Goal: Task Accomplishment & Management: Complete application form

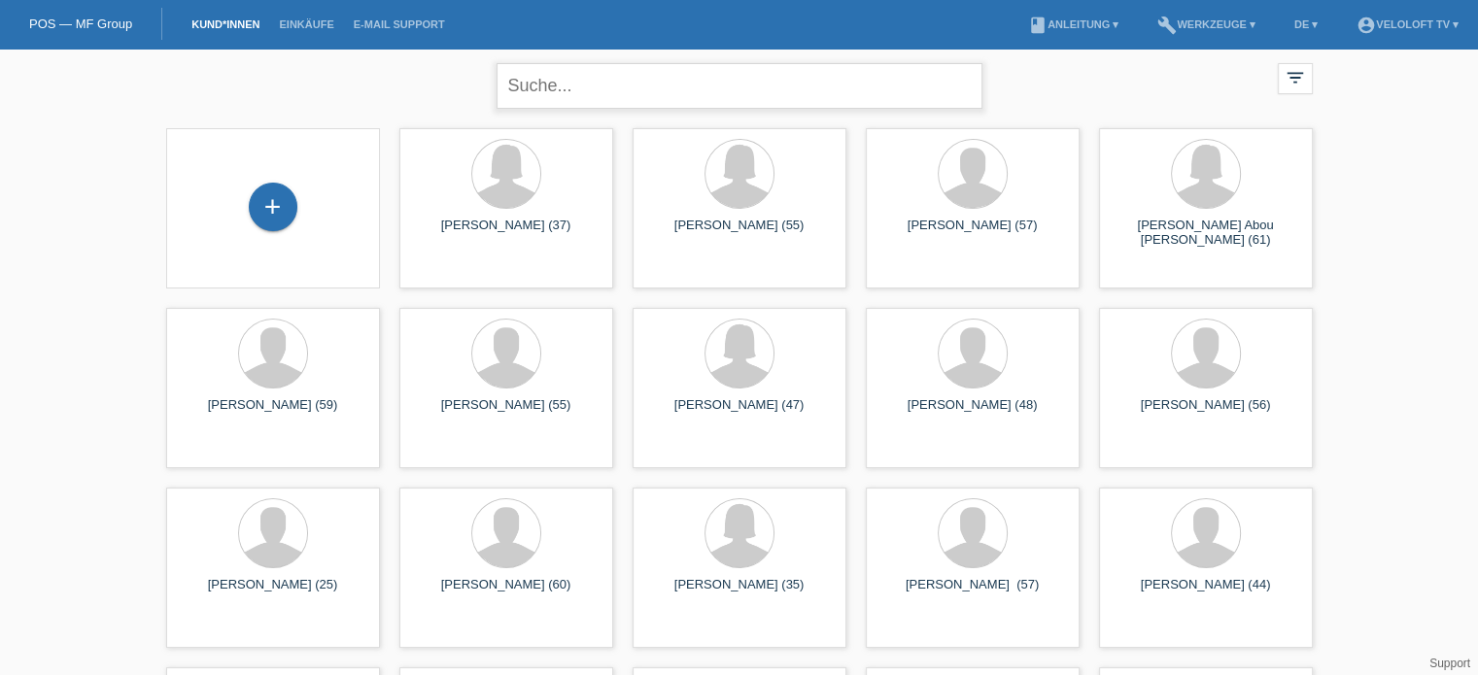
click at [641, 83] on input "text" at bounding box center [739, 86] width 486 height 46
paste input "[PERSON_NAME]"
type input "[PERSON_NAME]"
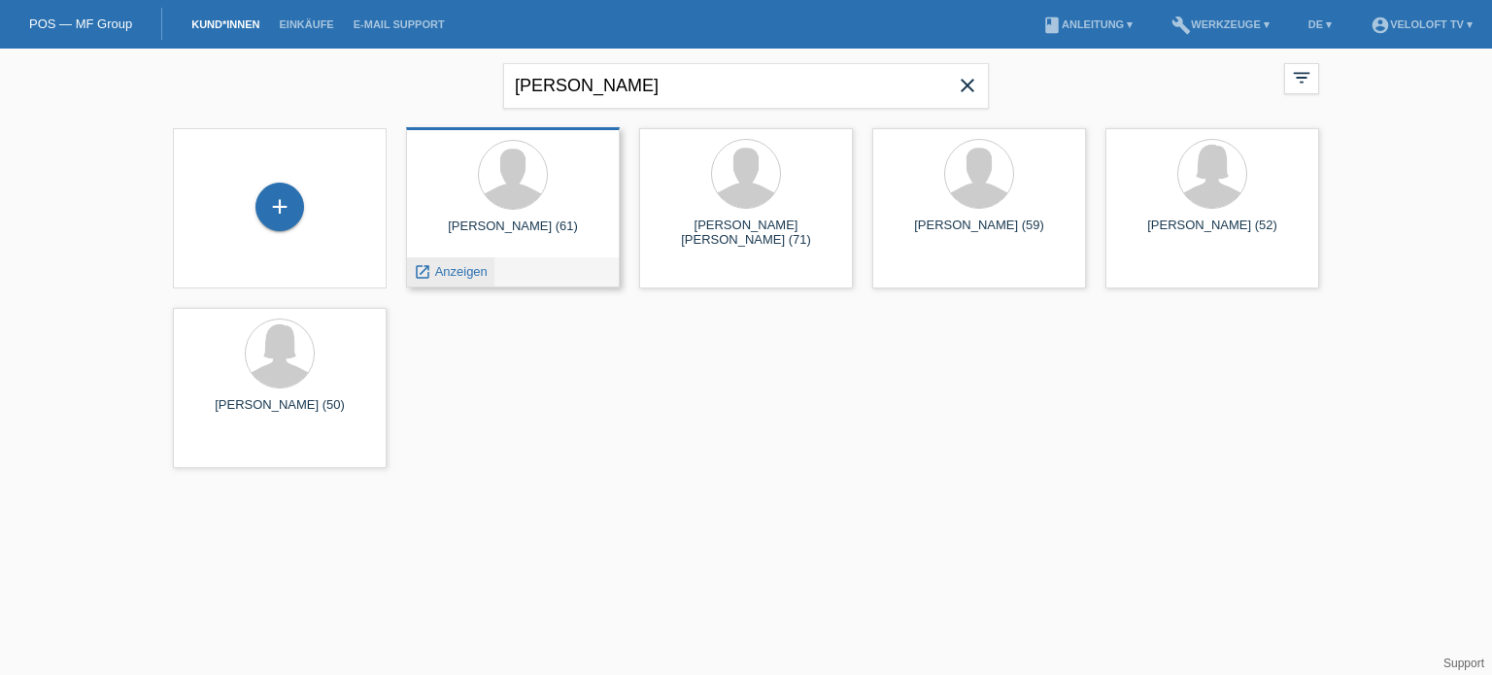
click at [477, 274] on span "Anzeigen" at bounding box center [461, 271] width 52 height 15
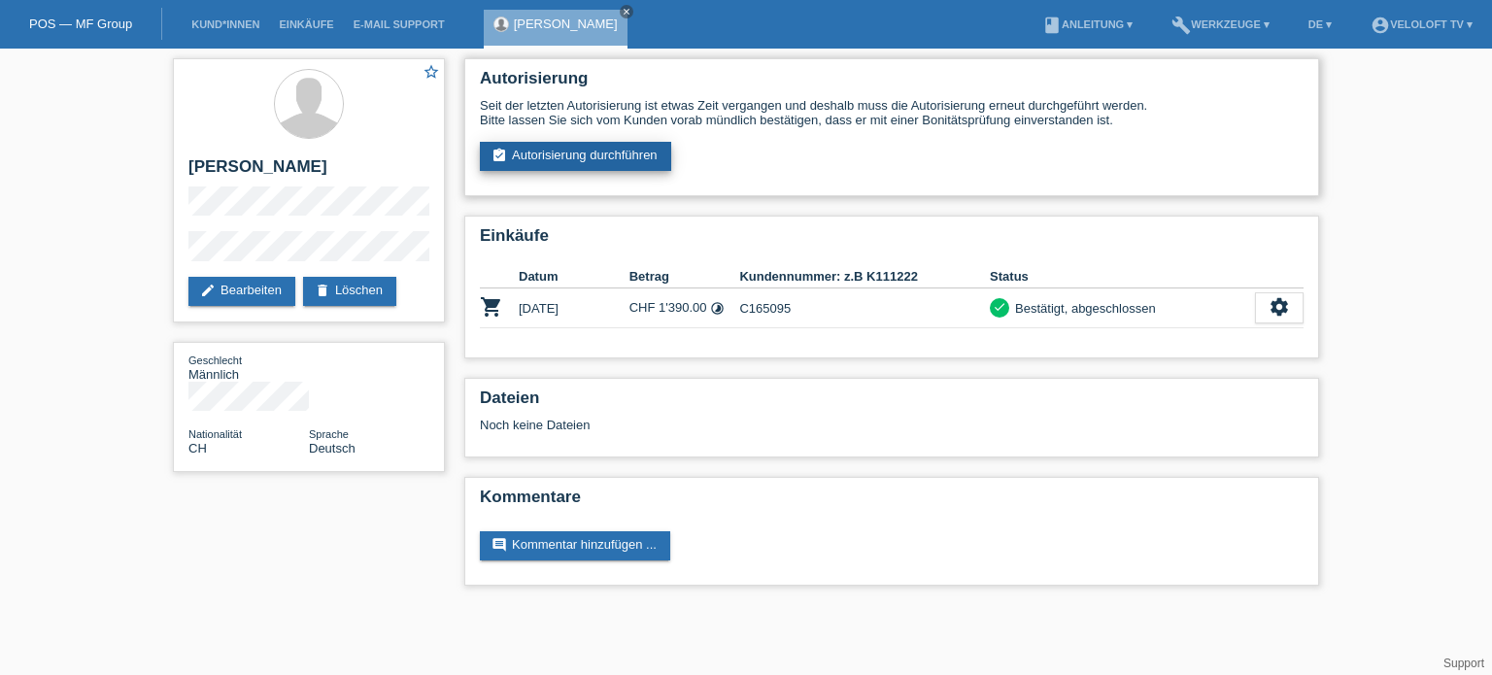
click at [556, 154] on link "assignment_turned_in Autorisierung durchführen" at bounding box center [575, 156] width 191 height 29
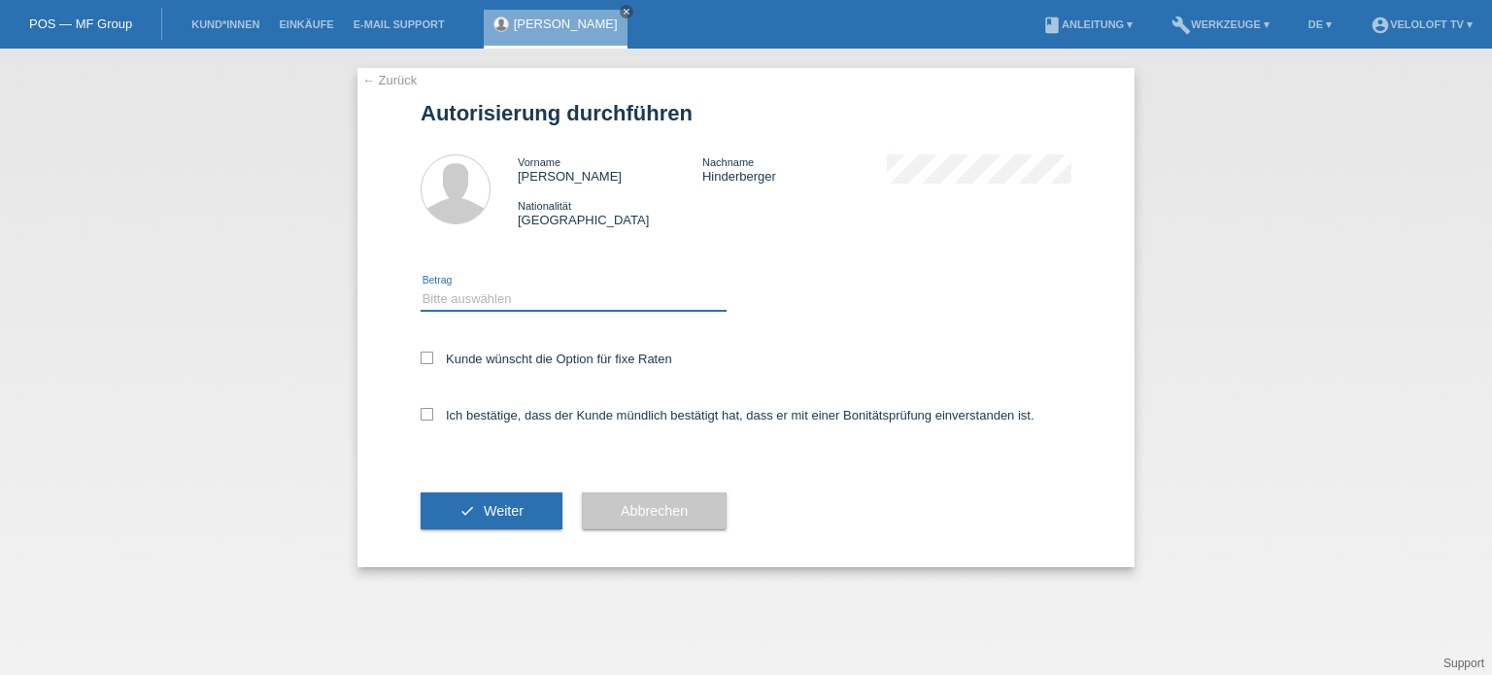
click at [478, 298] on select "Bitte auswählen CHF 1.00 - CHF 499.00 CHF 500.00 - CHF 1'999.00 CHF 2'000.00 - …" at bounding box center [574, 299] width 306 height 23
select select "2"
click at [421, 288] on select "Bitte auswählen CHF 1.00 - CHF 499.00 CHF 500.00 - CHF 1'999.00 CHF 2'000.00 - …" at bounding box center [574, 299] width 306 height 23
drag, startPoint x: 427, startPoint y: 354, endPoint x: 429, endPoint y: 419, distance: 65.1
click at [428, 353] on icon at bounding box center [427, 358] width 13 height 13
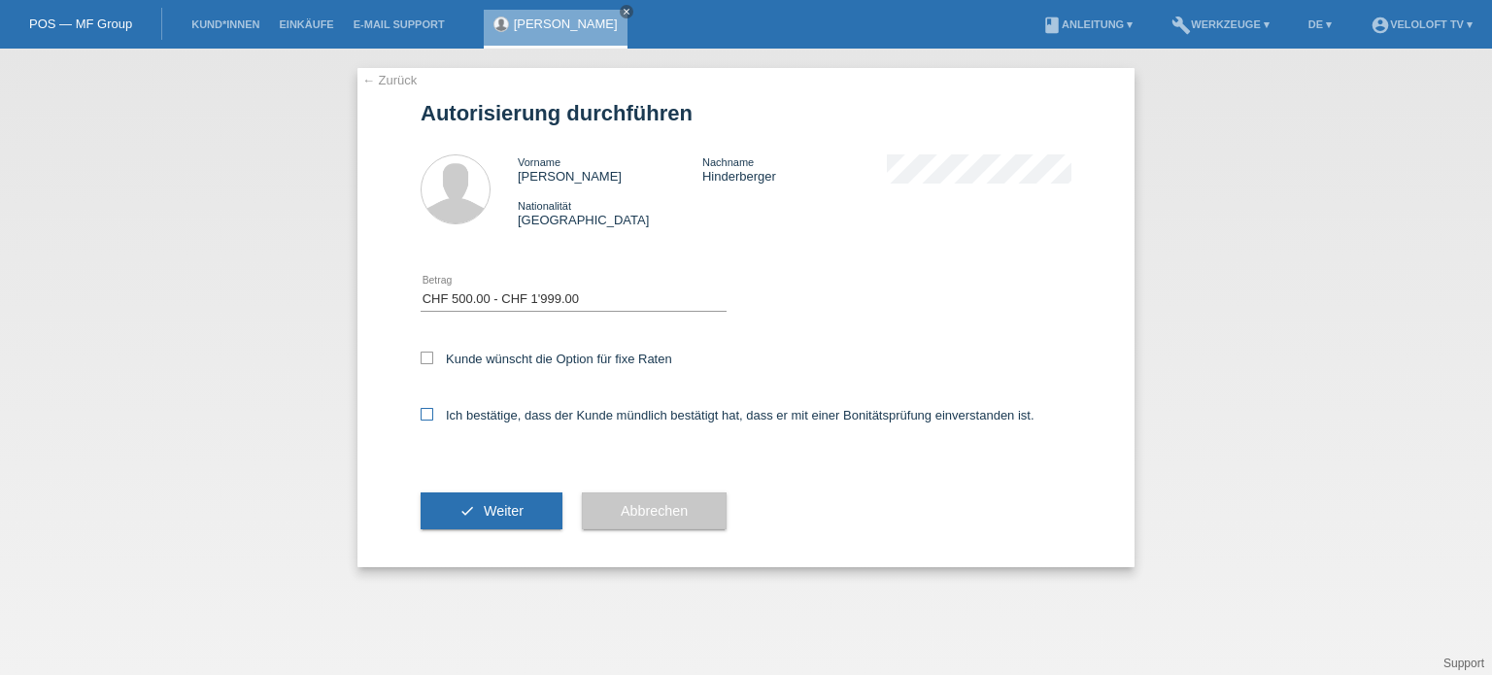
click at [428, 353] on input "Kunde wünscht die Option für fixe Raten" at bounding box center [427, 358] width 13 height 13
checkbox input "true"
click at [432, 417] on icon at bounding box center [427, 414] width 13 height 13
click at [432, 417] on input "Ich bestätige, dass der Kunde mündlich bestätigt hat, dass er mit einer Bonität…" at bounding box center [427, 414] width 13 height 13
checkbox input "true"
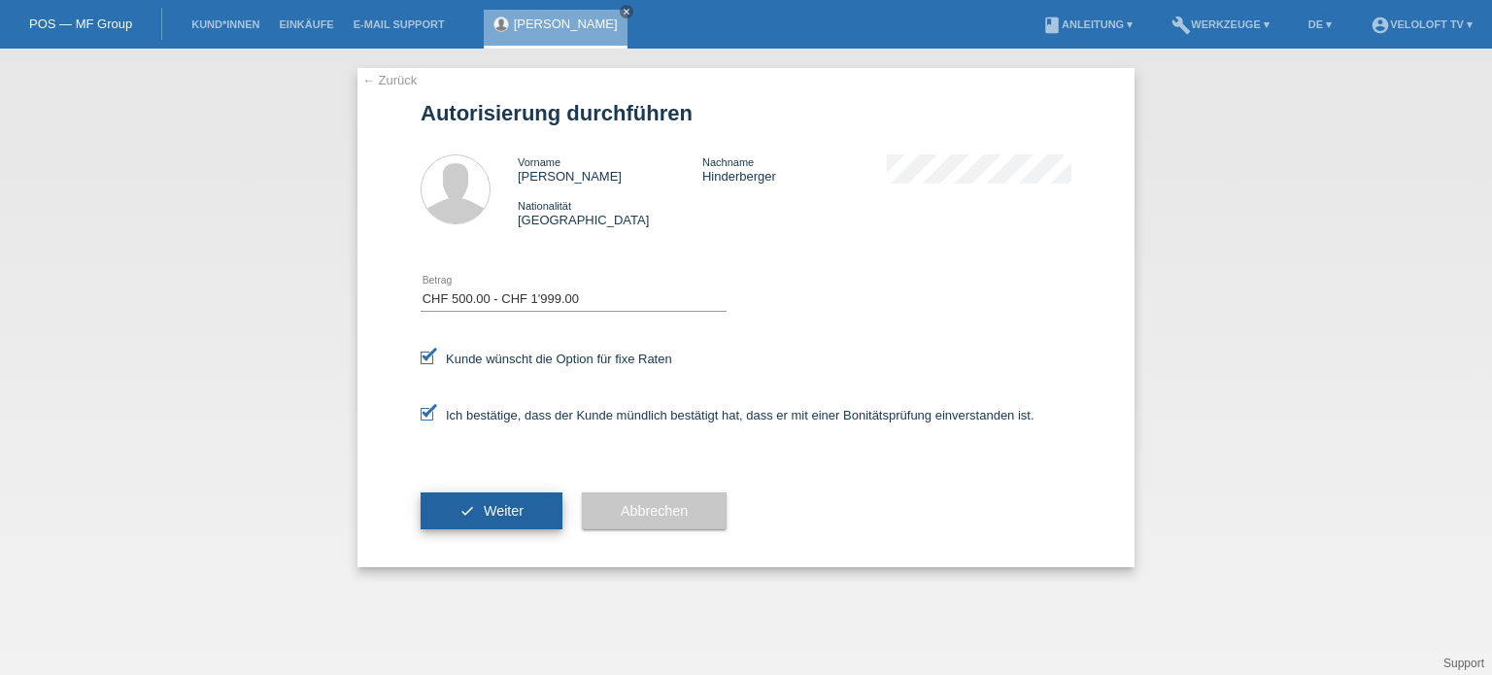
click at [527, 521] on button "check Weiter" at bounding box center [492, 511] width 142 height 37
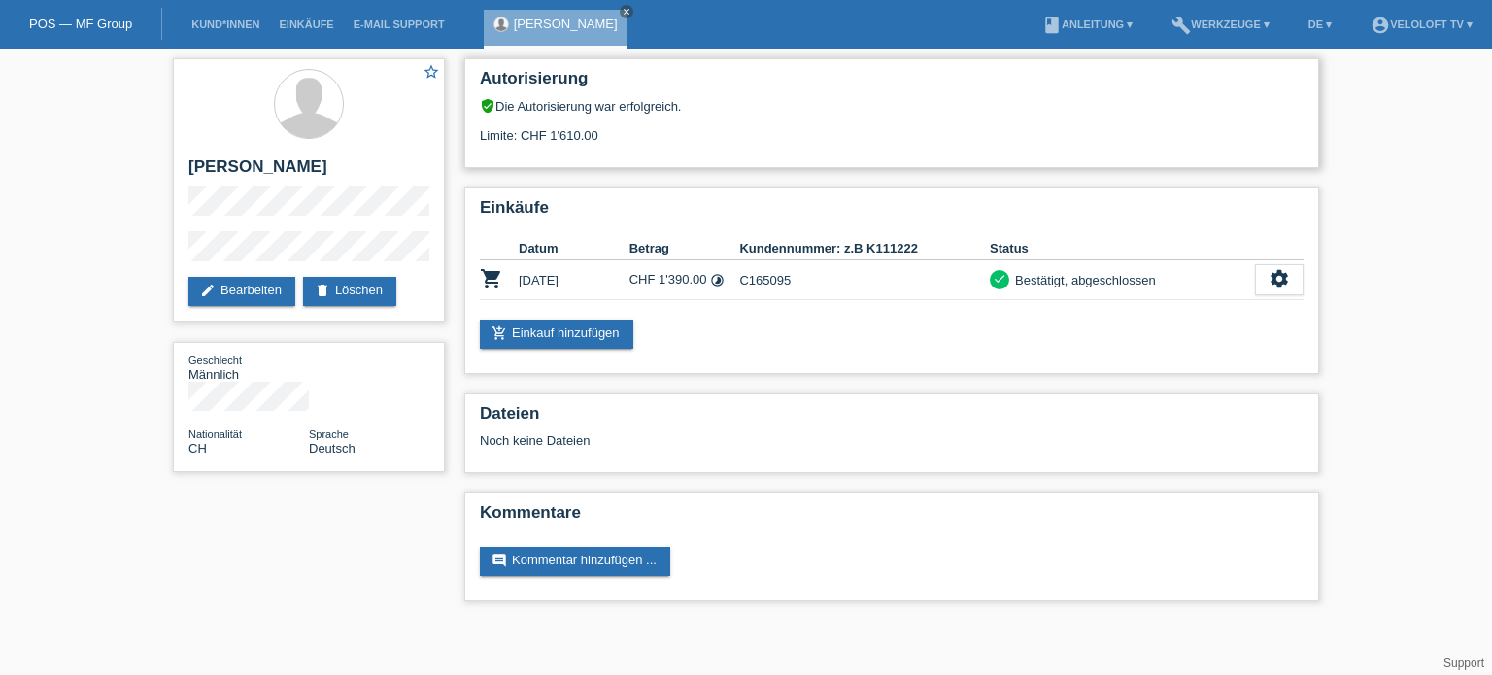
drag, startPoint x: 623, startPoint y: 137, endPoint x: 548, endPoint y: 131, distance: 75.0
click at [548, 131] on div "Limite: CHF 1'610.00" at bounding box center [892, 128] width 824 height 29
copy div "1'610.00"
drag, startPoint x: 798, startPoint y: 275, endPoint x: 741, endPoint y: 283, distance: 57.8
click at [741, 283] on td "C165095" at bounding box center [864, 280] width 251 height 40
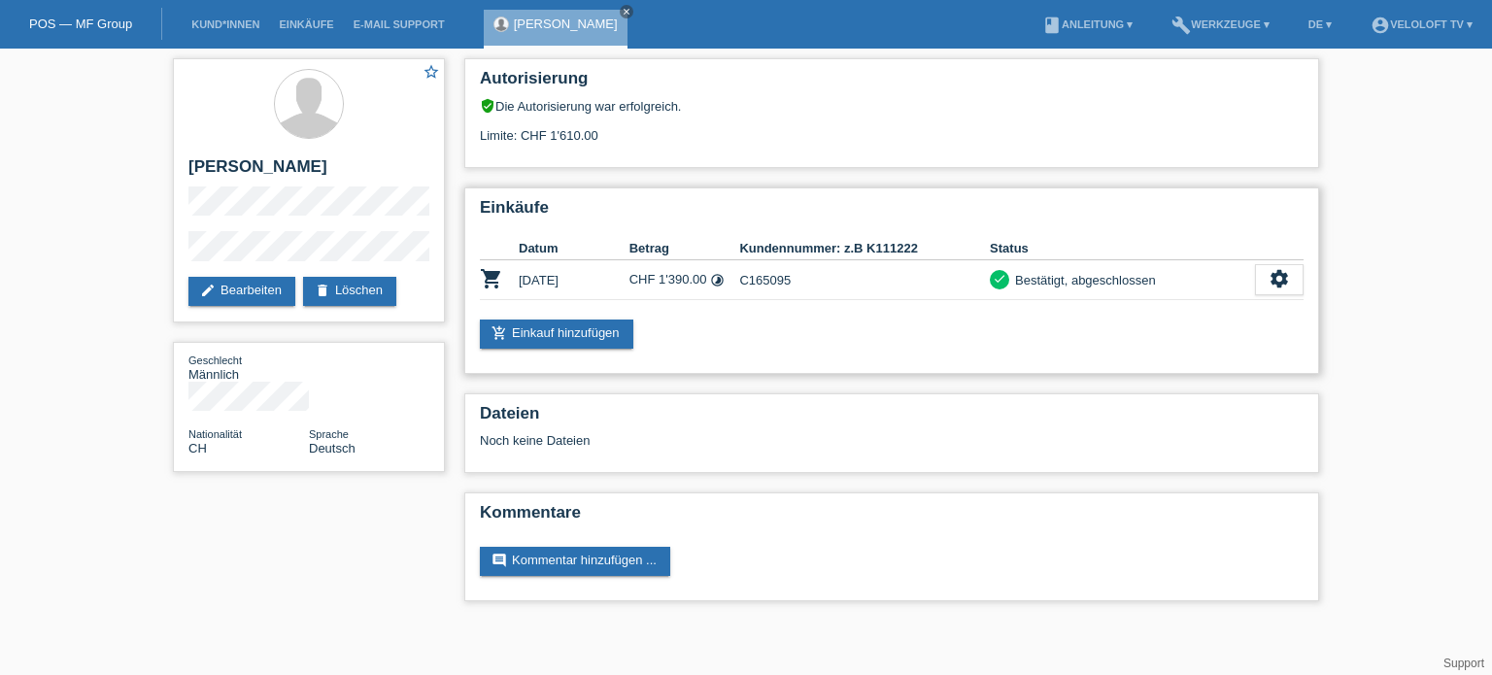
copy td "C165095"
click at [335, 539] on div "star_border Ulrich Hinderberger edit Bearbeiten delete Löschen Geschlecht Männl…" at bounding box center [746, 335] width 1166 height 572
click at [538, 330] on link "add_shopping_cart Einkauf hinzufügen" at bounding box center [556, 334] width 153 height 29
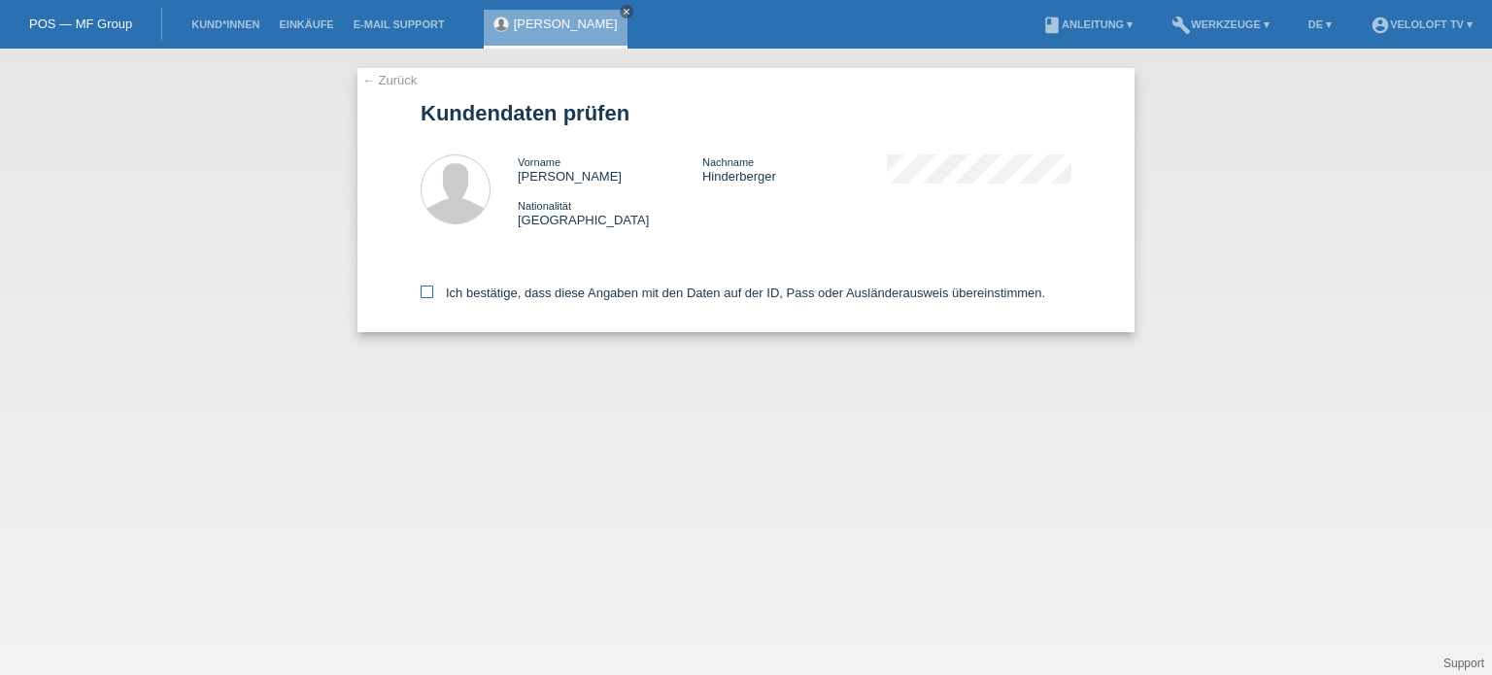
click at [435, 290] on label "Ich bestätige, dass diese Angaben mit den Daten auf der ID, Pass oder Ausländer…" at bounding box center [733, 293] width 625 height 15
click at [433, 290] on input "Ich bestätige, dass diese Angaben mit den Daten auf der ID, Pass oder Ausländer…" at bounding box center [427, 292] width 13 height 13
checkbox input "true"
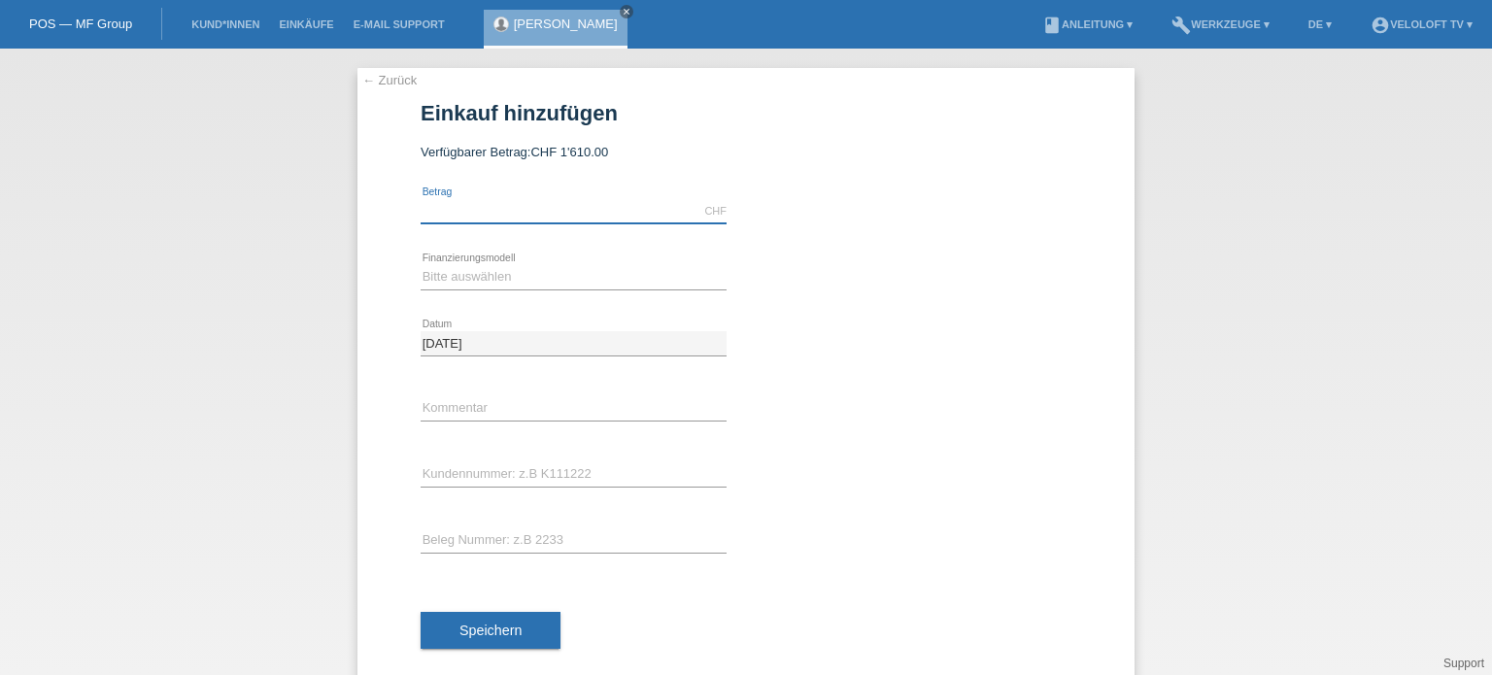
click at [443, 206] on input "text" at bounding box center [574, 211] width 306 height 24
type input "1390.00"
click at [468, 274] on select "Bitte auswählen Fixe Raten Kauf auf Rechnung mit Teilzahlungsoption" at bounding box center [574, 276] width 306 height 23
select select "77"
click at [421, 265] on select "Bitte auswählen Fixe Raten Kauf auf Rechnung mit Teilzahlungsoption" at bounding box center [574, 276] width 306 height 23
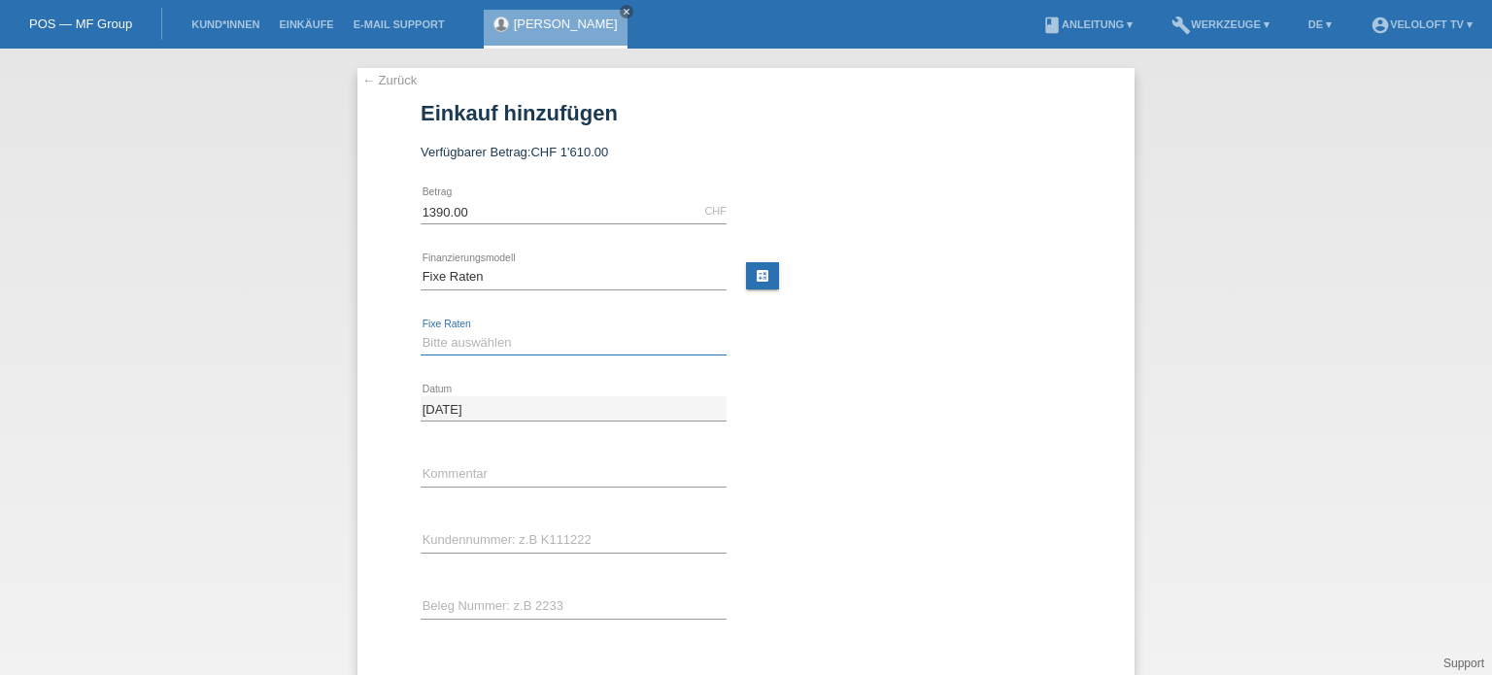
click at [448, 337] on select "Bitte auswählen 4 Raten 5 Raten 6 Raten 7 Raten 8 Raten 9 Raten 10 Raten 11 Rat…" at bounding box center [574, 342] width 306 height 23
select select "202"
click at [421, 331] on select "Bitte auswählen 4 Raten 5 Raten 6 Raten 7 Raten 8 Raten 9 Raten 10 Raten 11 Rat…" at bounding box center [574, 342] width 306 height 23
click at [488, 478] on input "text" at bounding box center [574, 474] width 306 height 24
type input "Veloloft.tv"
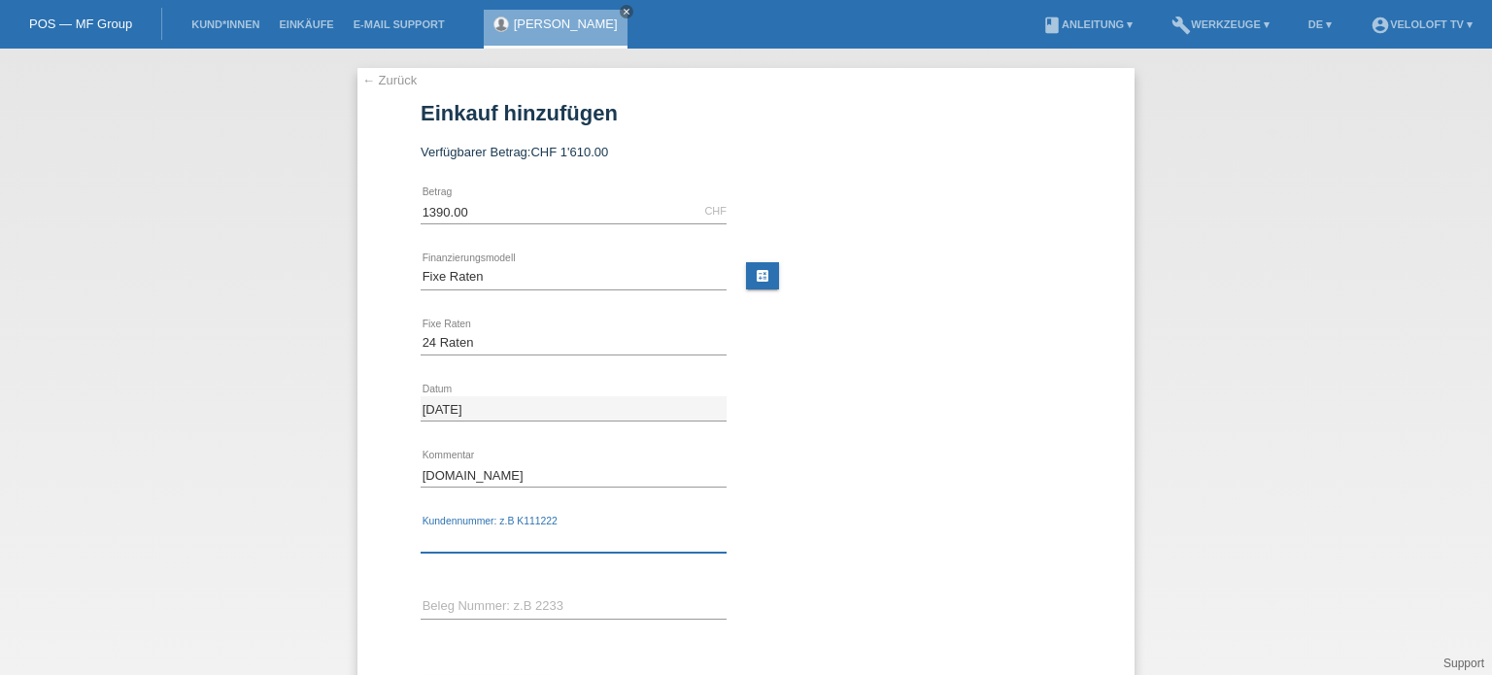
click at [478, 539] on input "text" at bounding box center [574, 540] width 306 height 24
click at [859, 420] on div "15.10.2025 error Datum" at bounding box center [746, 409] width 651 height 66
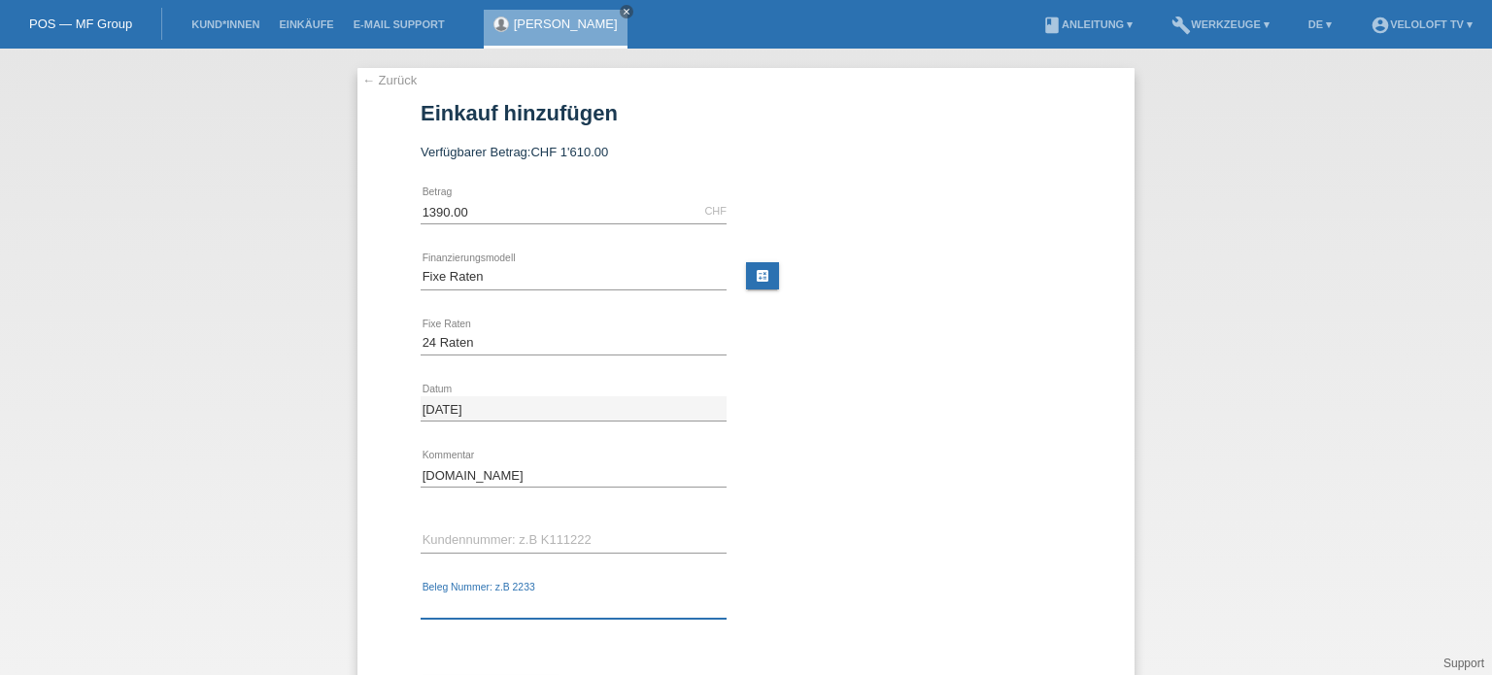
click at [461, 603] on input "text" at bounding box center [574, 607] width 306 height 24
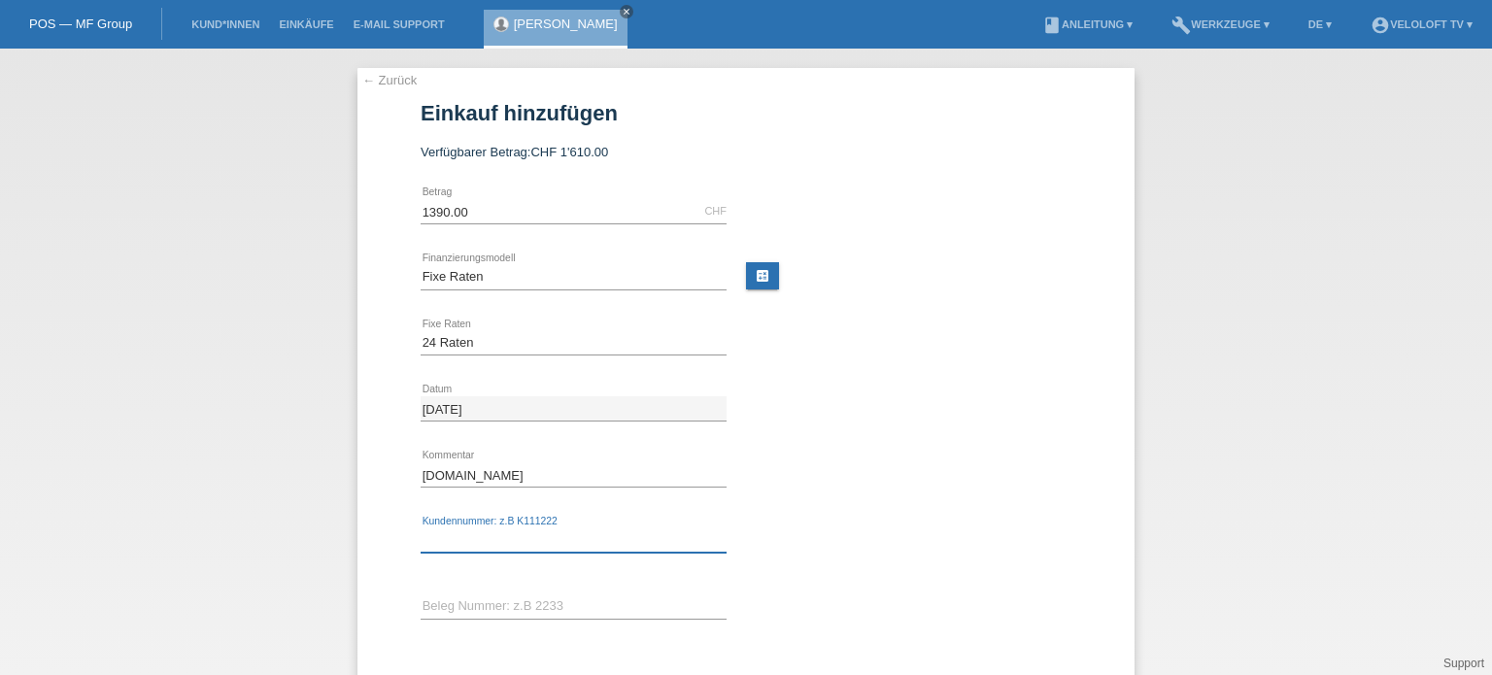
click at [480, 528] on input "text" at bounding box center [574, 540] width 306 height 24
paste input "C165095"
type input "C165095"
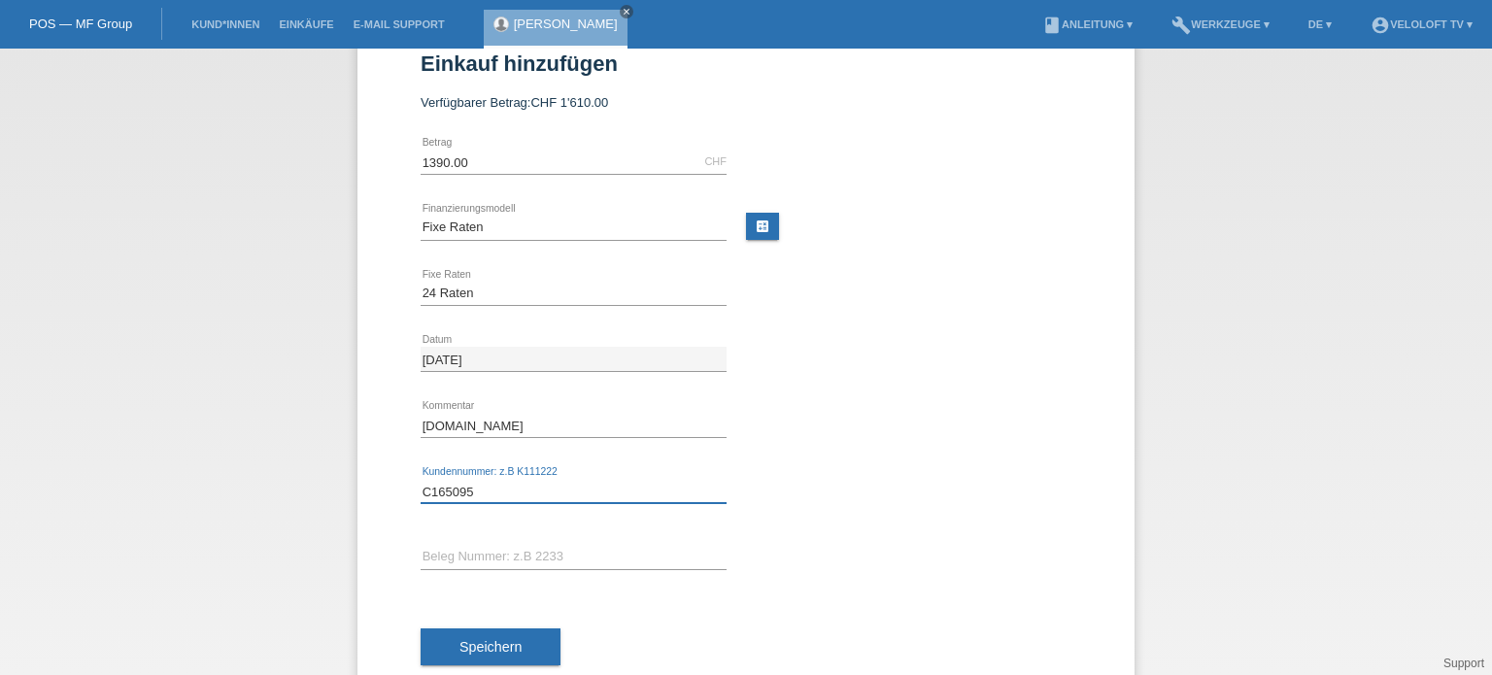
scroll to position [95, 0]
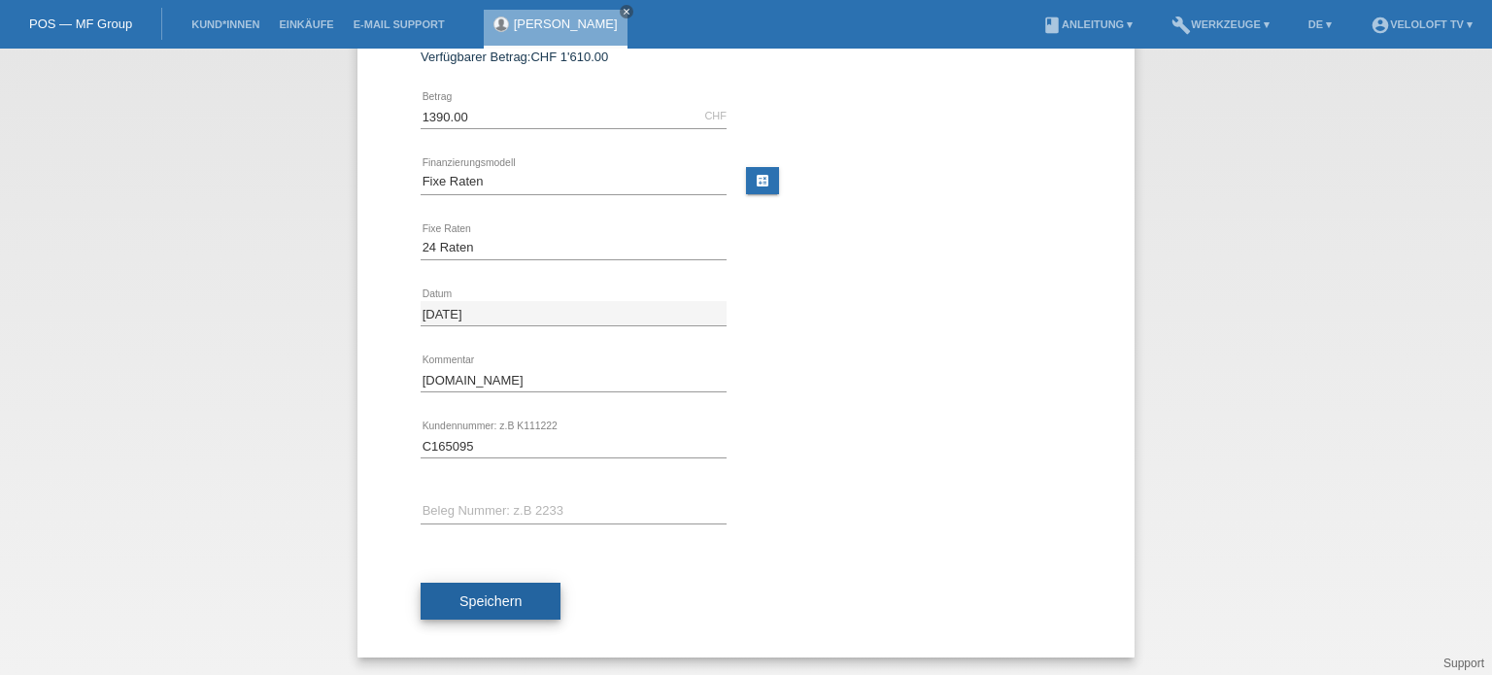
click at [470, 599] on span "Speichern" at bounding box center [490, 602] width 62 height 16
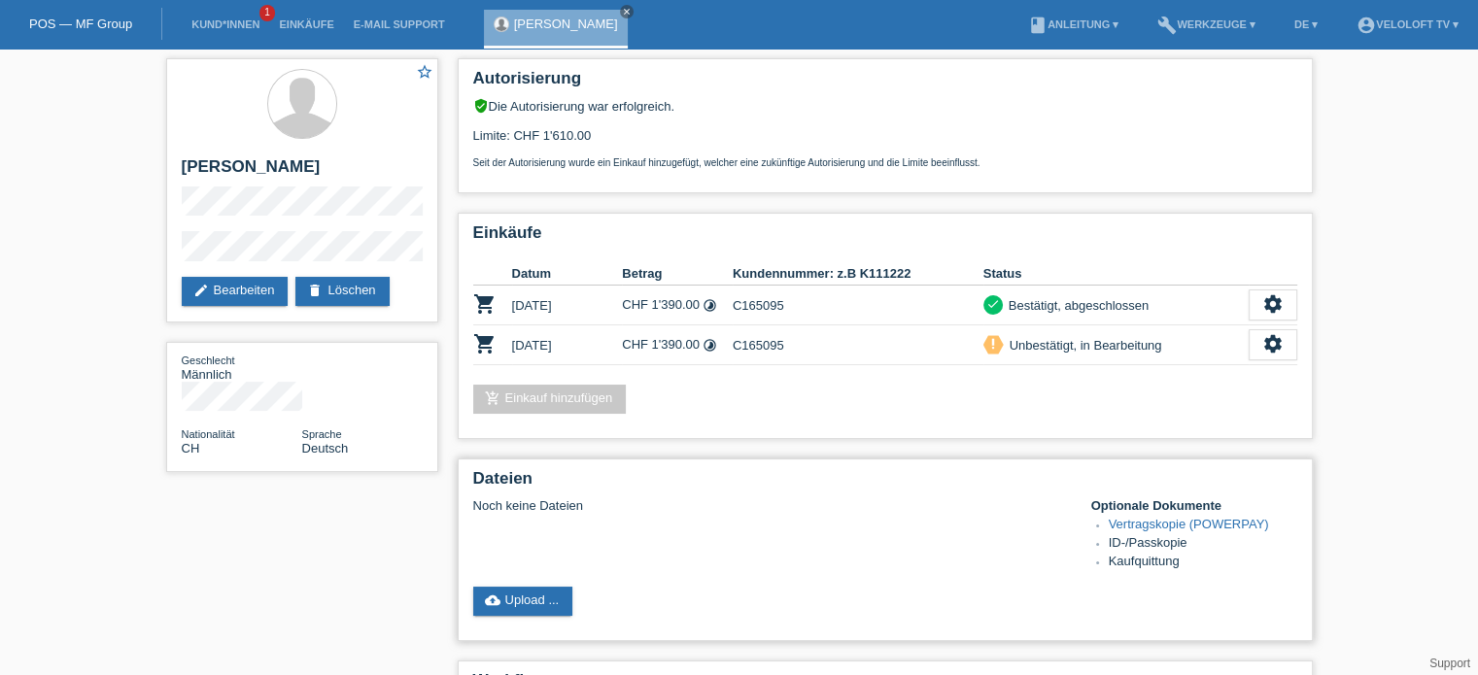
scroll to position [256, 0]
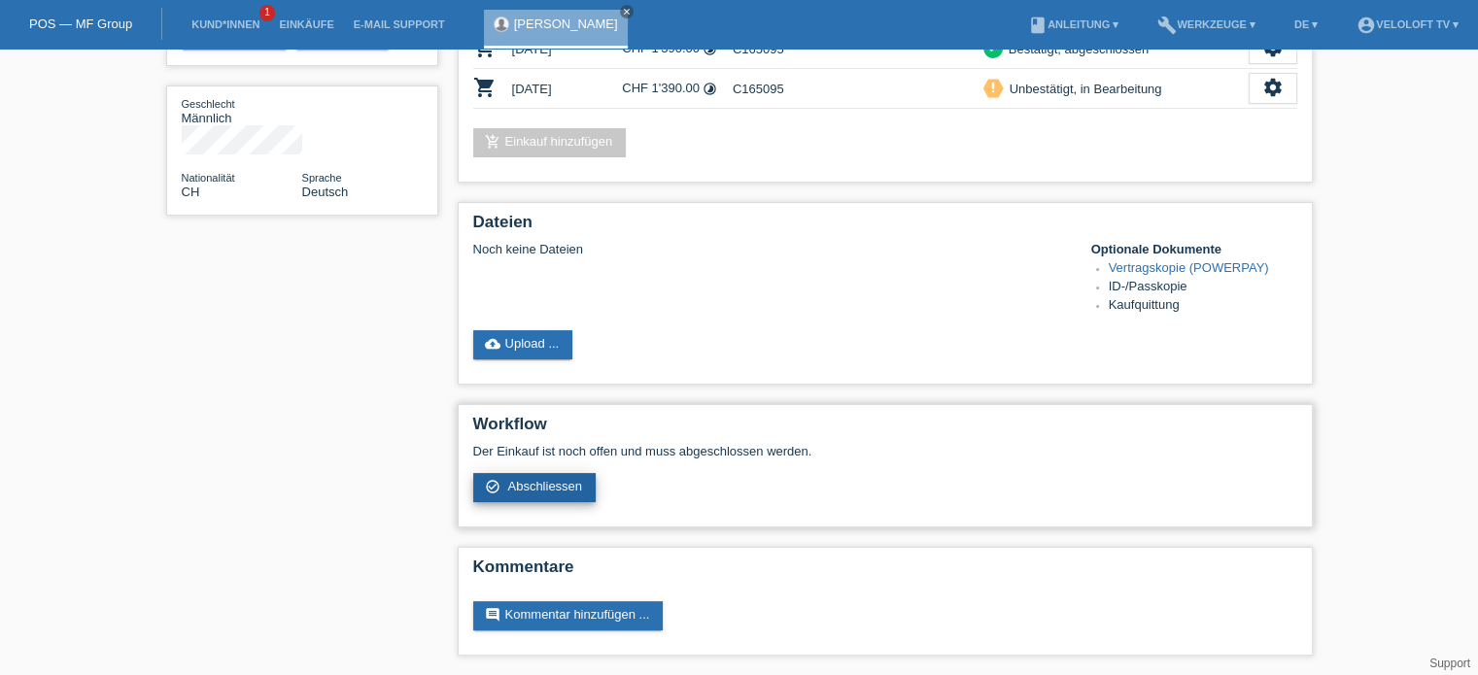
click at [527, 489] on span "Abschliessen" at bounding box center [544, 486] width 75 height 15
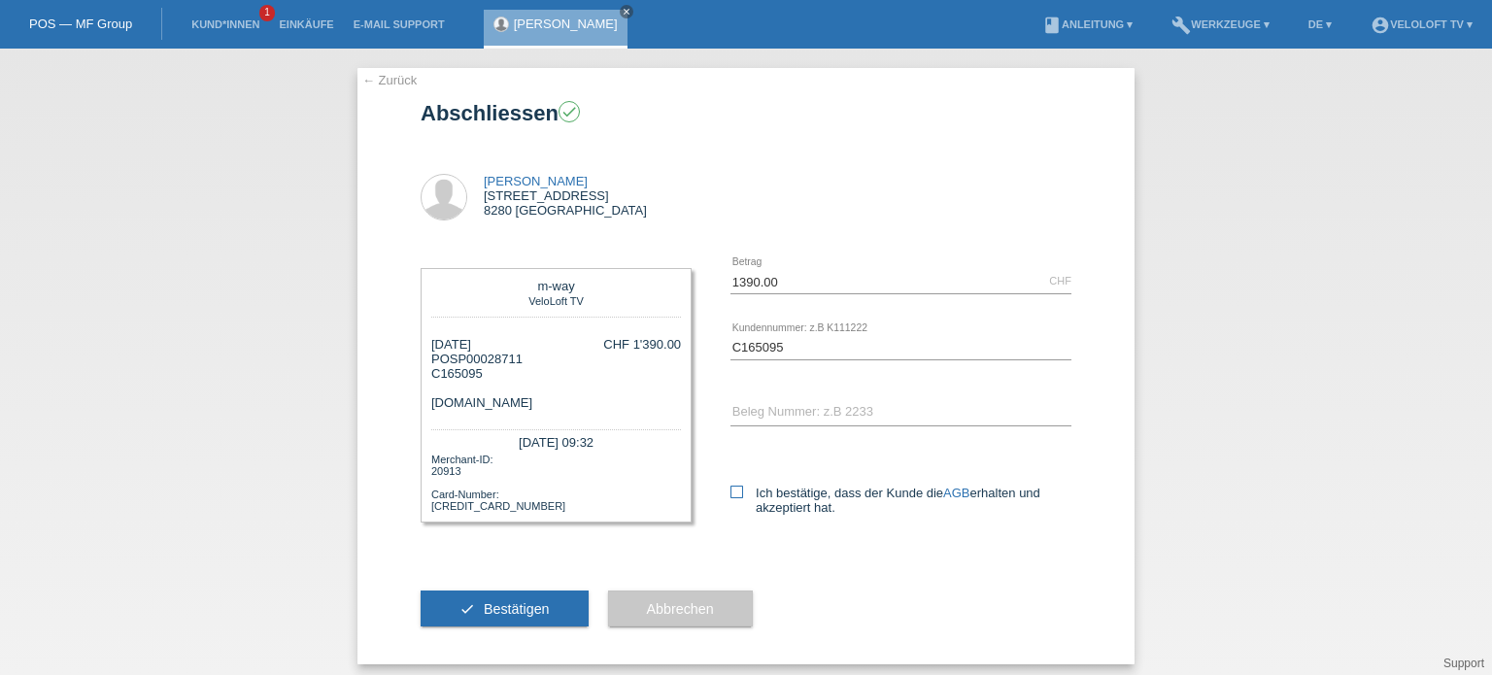
click at [730, 489] on icon at bounding box center [736, 492] width 13 height 13
click at [730, 489] on input "Ich bestätige, dass der Kunde die AGB erhalten und akzeptiert hat." at bounding box center [736, 492] width 13 height 13
checkbox input "true"
click at [494, 613] on span "Bestätigen" at bounding box center [517, 609] width 66 height 16
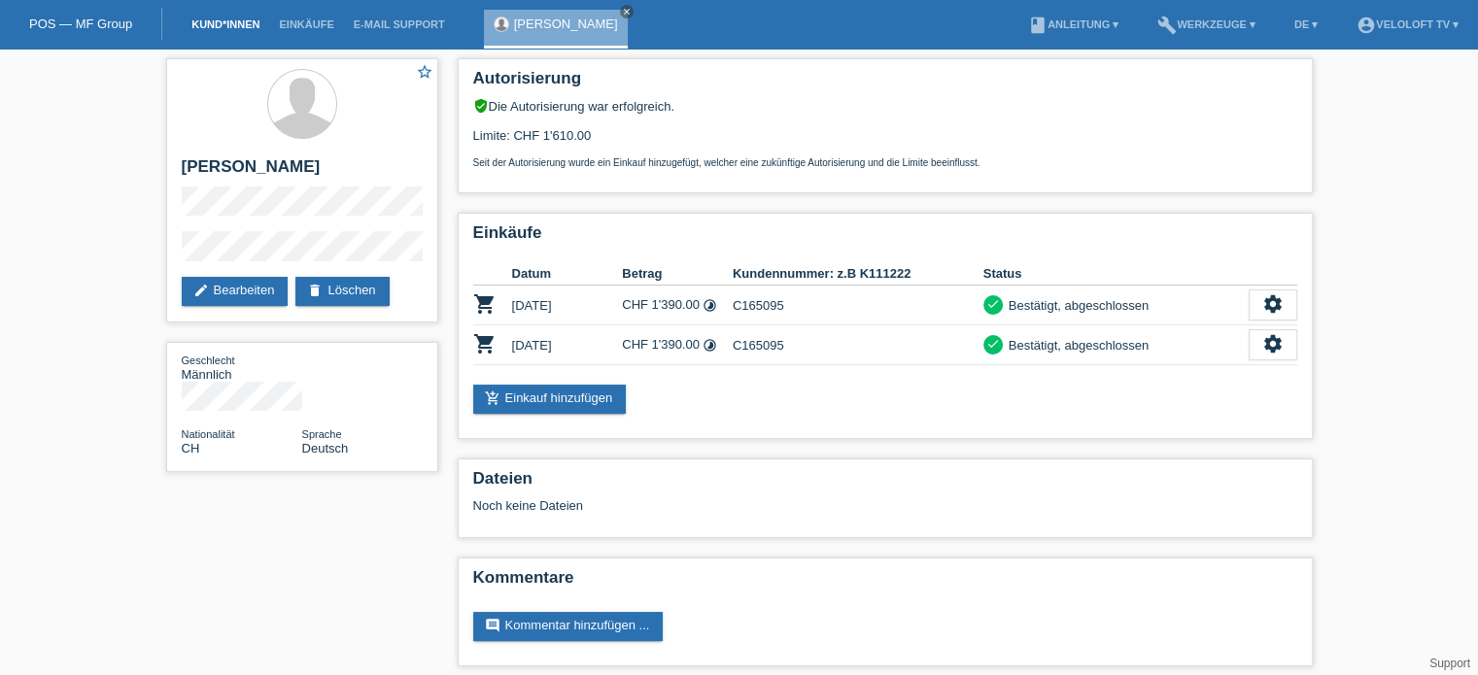
click at [240, 27] on link "Kund*innen" at bounding box center [225, 24] width 87 height 12
